Goal: Information Seeking & Learning: Check status

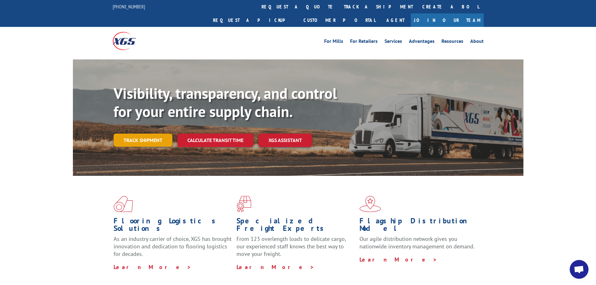
click at [138, 133] on link "Track shipment" at bounding box center [142, 139] width 59 height 13
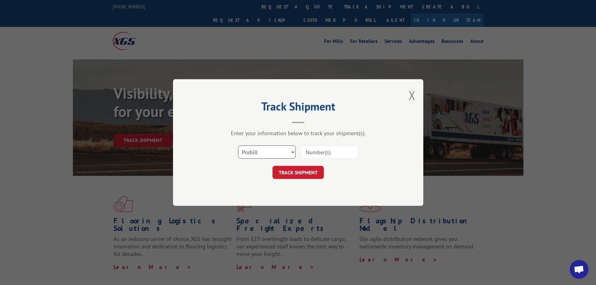
click at [275, 153] on select "Select category... Probill BOL PO" at bounding box center [267, 151] width 58 height 13
select select "bol"
click at [238, 145] on select "Select category... Probill BOL PO" at bounding box center [267, 151] width 58 height 13
click at [318, 150] on input at bounding box center [329, 151] width 58 height 13
paste input "6100048297"
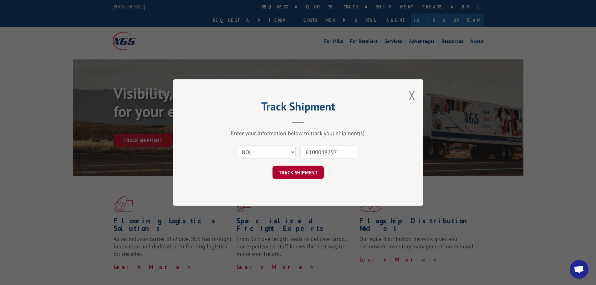
type input "6100048297"
click at [291, 172] on button "TRACK SHIPMENT" at bounding box center [297, 172] width 51 height 13
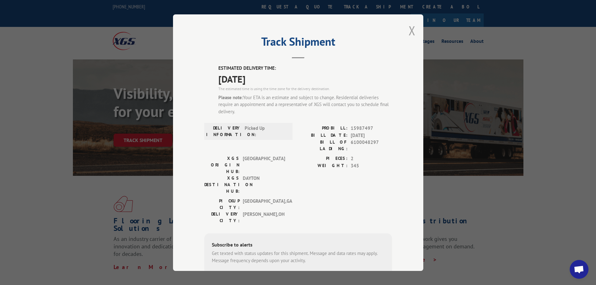
click at [408, 31] on button "Close modal" at bounding box center [411, 30] width 7 height 17
